Goal: Task Accomplishment & Management: Use online tool/utility

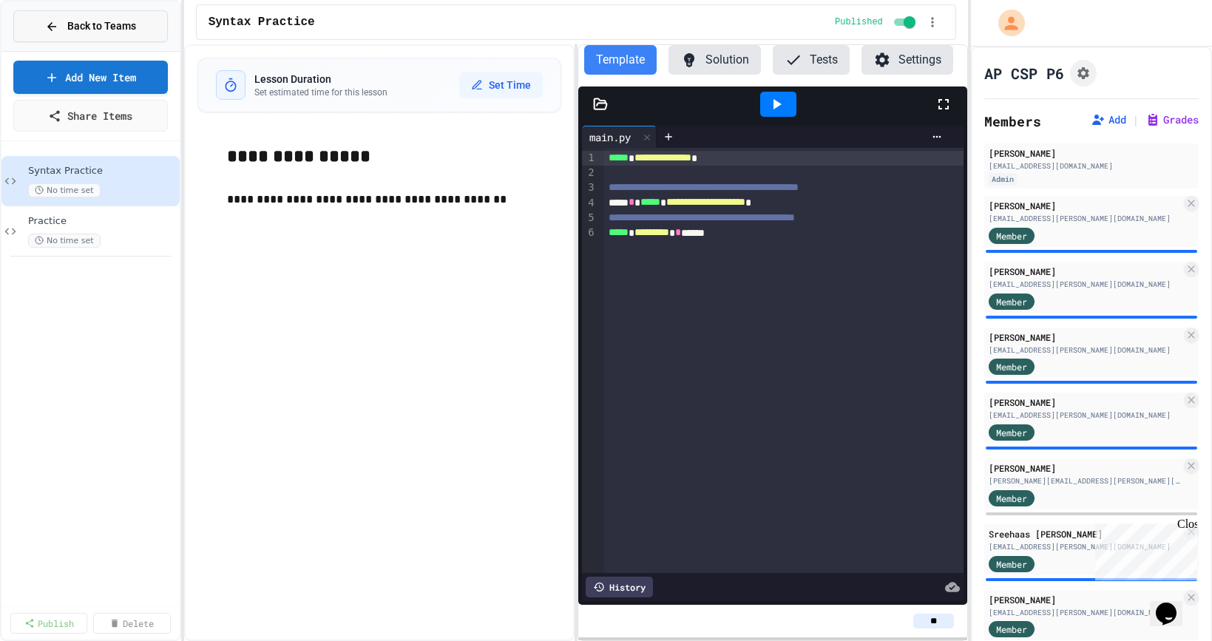
click at [80, 28] on span "Back to Teams" at bounding box center [101, 26] width 69 height 16
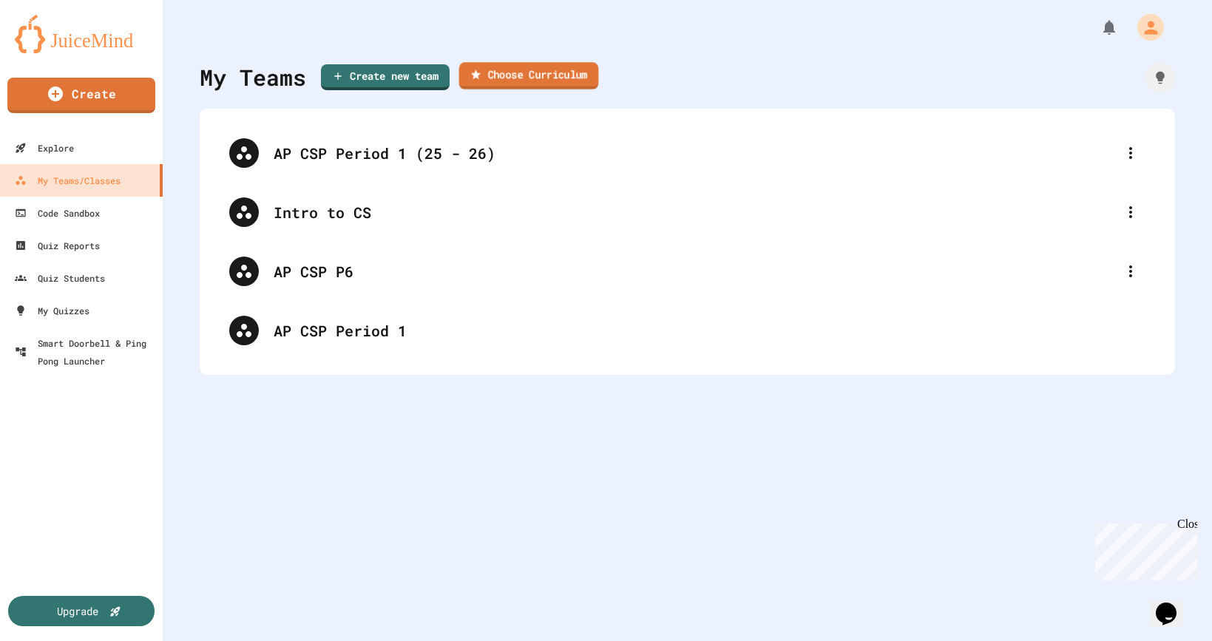
click at [526, 83] on link "Choose Curriculum" at bounding box center [529, 75] width 140 height 27
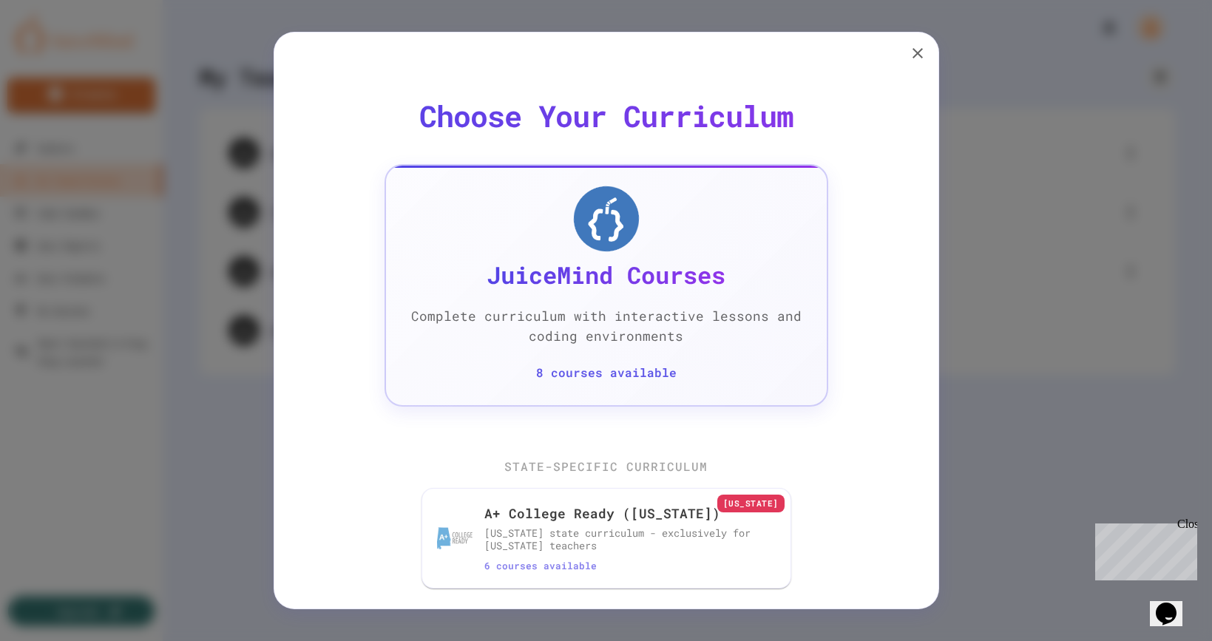
click at [709, 322] on p "Complete curriculum with interactive lessons and coding environments" at bounding box center [606, 326] width 393 height 39
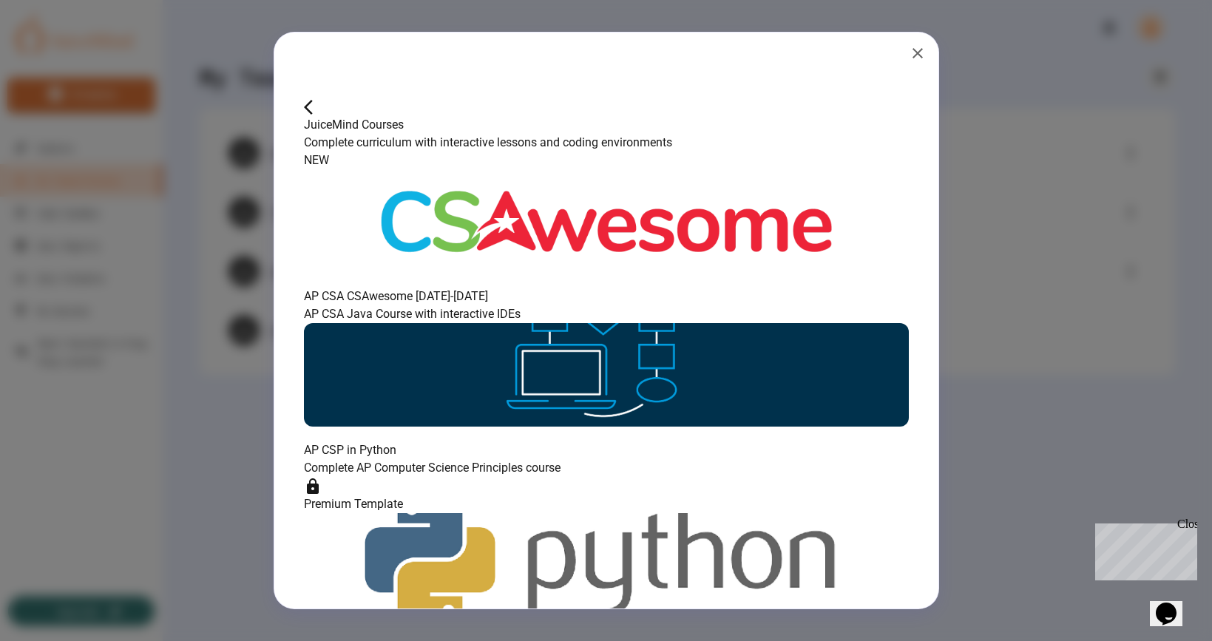
click at [918, 53] on icon "button" at bounding box center [918, 53] width 18 height 18
